Goal: Task Accomplishment & Management: Complete application form

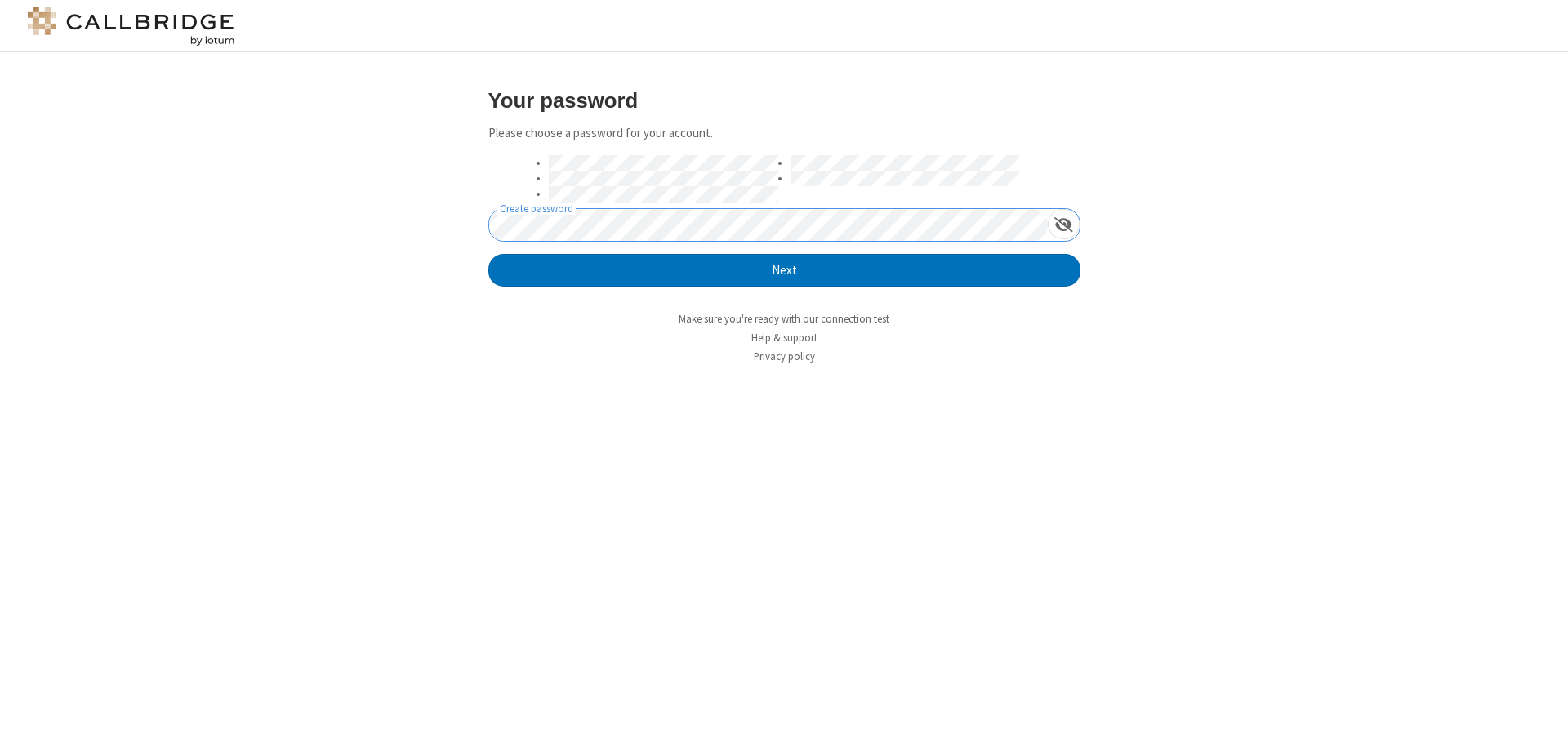
click button "Next" at bounding box center [784, 270] width 592 height 32
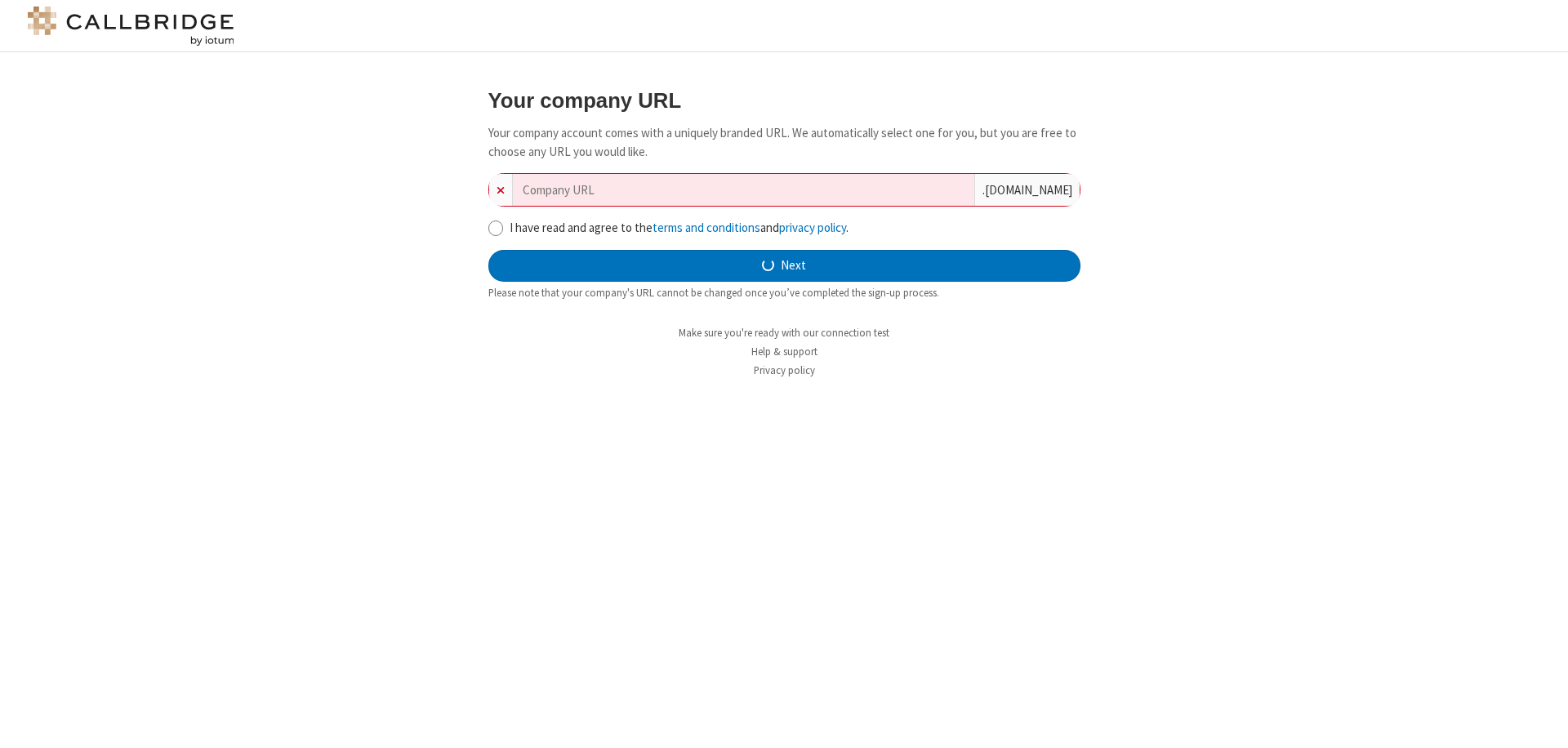
type input "new-company-tertiary-83911"
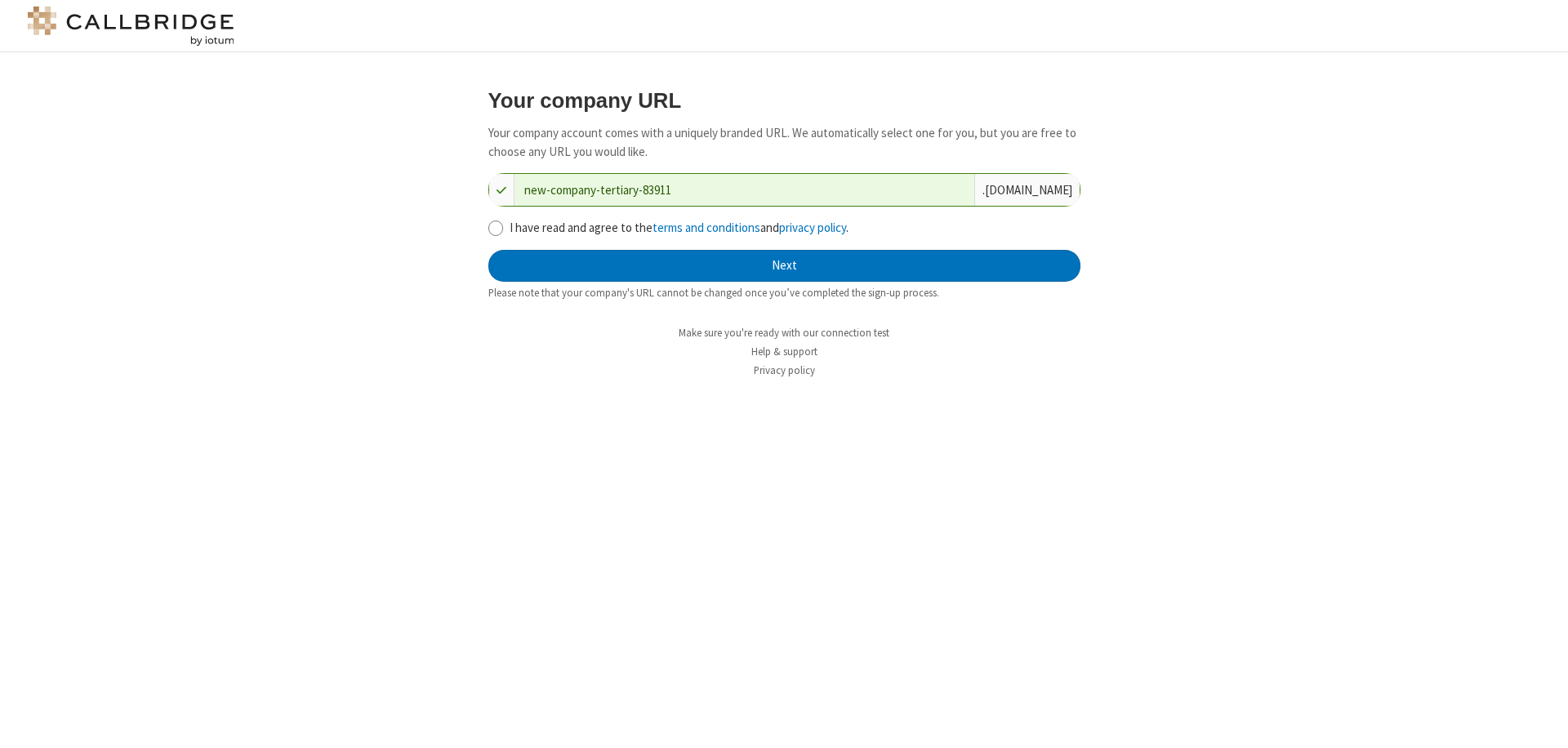
click at [495, 227] on input "I have read and agree to the terms and conditions and privacy policy ." at bounding box center [496, 228] width 15 height 17
checkbox input "true"
click at [784, 266] on button "Next" at bounding box center [784, 267] width 592 height 32
